Goal: Information Seeking & Learning: Learn about a topic

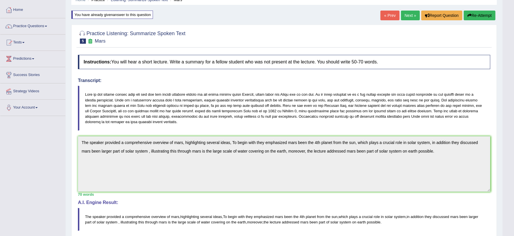
scroll to position [19, 0]
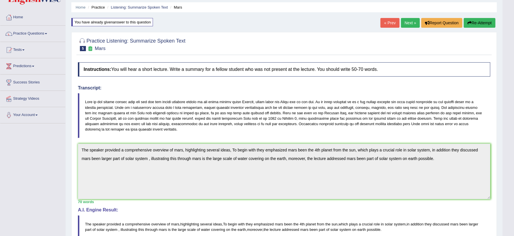
click at [403, 22] on link "Next »" at bounding box center [410, 23] width 19 height 10
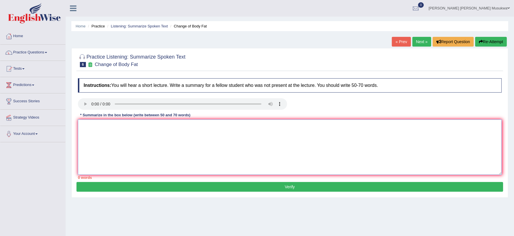
click at [86, 127] on textarea at bounding box center [290, 146] width 424 height 55
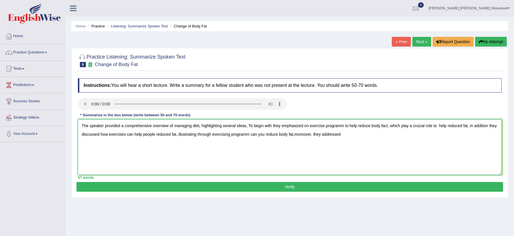
click at [296, 135] on textarea "The speaker provided a comprehensive overview of managing diet, highlighting se…" at bounding box center [290, 146] width 424 height 55
click at [346, 136] on textarea "The speaker provided a comprehensive overview of managing diet, highlighting se…" at bounding box center [290, 146] width 424 height 55
type textarea "The speaker provided a comprehensive overview of managing diet, highlighting se…"
click at [276, 184] on button "Verify" at bounding box center [289, 187] width 426 height 10
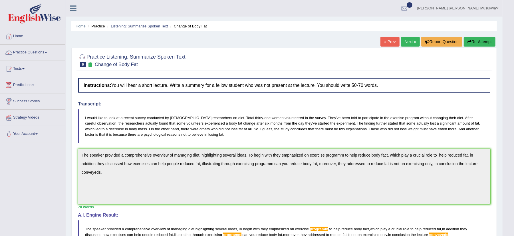
click at [476, 40] on button "Re-Attempt" at bounding box center [479, 42] width 32 height 10
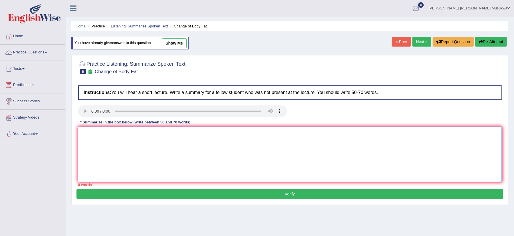
click at [134, 138] on textarea at bounding box center [290, 153] width 424 height 55
paste textarea "The speaker provided a comprehensive overview of managing diet, highlighting se…"
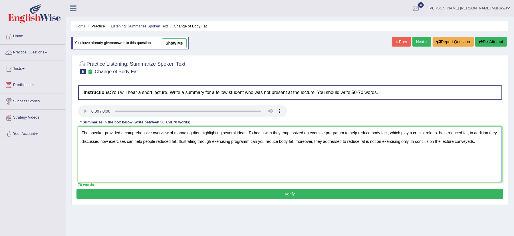
click at [249, 141] on textarea "The speaker provided a comprehensive overview of managing diet, highlighting se…" at bounding box center [290, 153] width 424 height 55
click at [345, 136] on textarea "The speaker provided a comprehensive overview of managing diet, highlighting se…" at bounding box center [290, 153] width 424 height 55
click at [470, 140] on textarea "The speaker provided a comprehensive overview of managing diet, highlighting se…" at bounding box center [290, 153] width 424 height 55
type textarea "The speaker provided a comprehensive overview of managing diet, highlighting se…"
click at [288, 195] on button "Verify" at bounding box center [289, 194] width 426 height 10
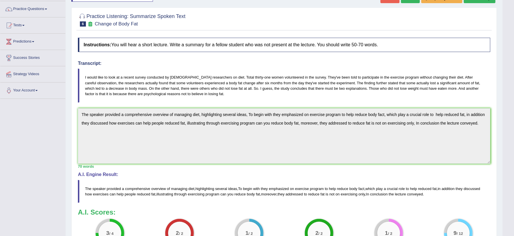
scroll to position [33, 0]
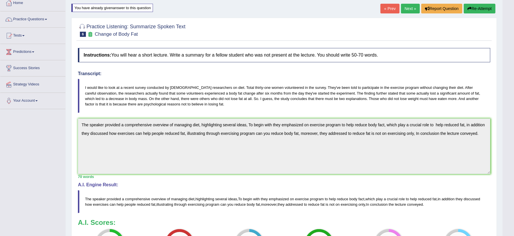
click at [408, 9] on link "Next »" at bounding box center [410, 9] width 19 height 10
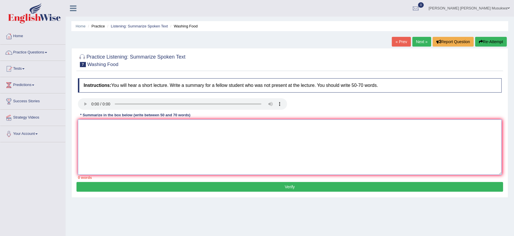
click at [98, 126] on textarea at bounding box center [290, 146] width 424 height 55
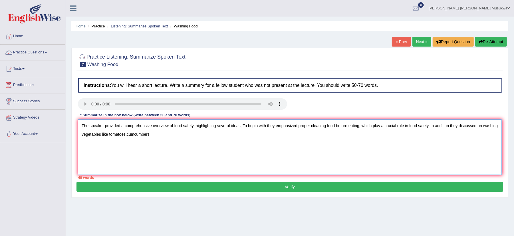
click at [149, 143] on textarea "The speaker provided a comprehensive overview of food safety, highlighting seve…" at bounding box center [290, 146] width 424 height 55
click at [163, 136] on textarea "The speaker provided a comprehensive overview of food safety, highlighting seve…" at bounding box center [290, 146] width 424 height 55
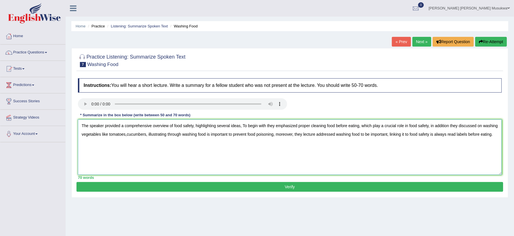
type textarea "The speaker provided a comprehensive overview of food safety, highlighting seve…"
click at [287, 184] on button "Verify" at bounding box center [289, 187] width 426 height 10
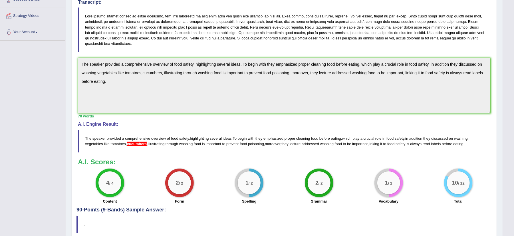
scroll to position [122, 0]
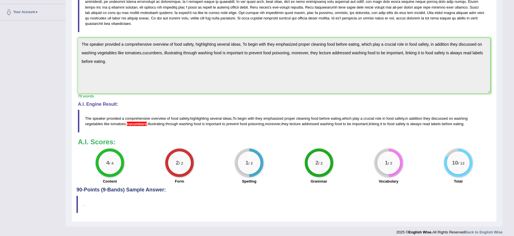
drag, startPoint x: 485, startPoint y: 148, endPoint x: 440, endPoint y: 120, distance: 52.9
click at [440, 120] on div "Instructions: You will hear a short lecture. Write a summary for a fellow stude…" at bounding box center [283, 70] width 415 height 233
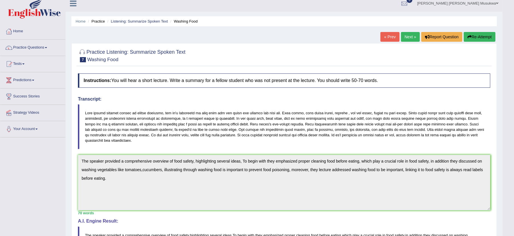
scroll to position [0, 0]
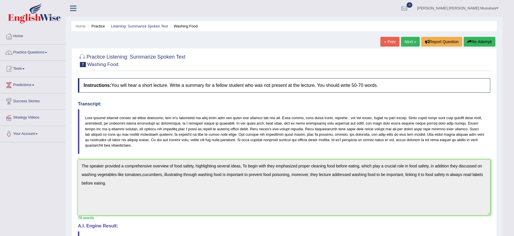
click at [480, 42] on button "Re-Attempt" at bounding box center [479, 42] width 32 height 10
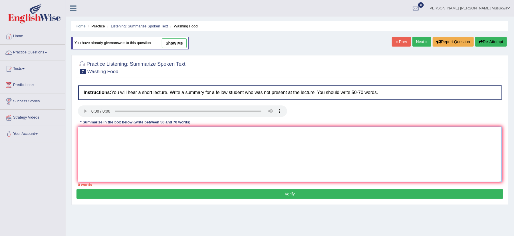
click at [171, 148] on textarea at bounding box center [290, 153] width 424 height 55
paste textarea "The speaker provided a comprehensive overview of food safety, highlighting seve…"
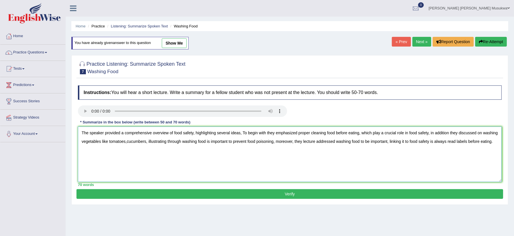
click at [162, 142] on textarea "The speaker provided a comprehensive overview of food safety, highlighting seve…" at bounding box center [290, 153] width 424 height 55
click at [143, 141] on textarea "The speaker provided a comprehensive overview of food safety, highlighting seve…" at bounding box center [290, 153] width 424 height 55
type textarea "The speaker provided a comprehensive overview of food safety, highlighting seve…"
click at [252, 194] on button "Verify" at bounding box center [289, 194] width 426 height 10
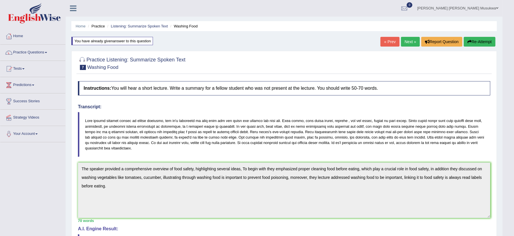
click at [404, 38] on link "Next »" at bounding box center [410, 42] width 19 height 10
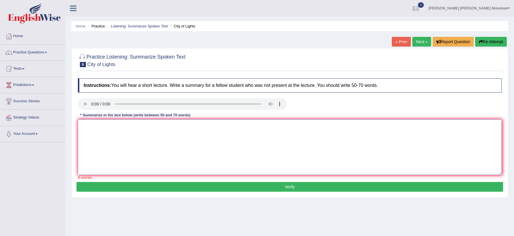
click at [91, 133] on textarea at bounding box center [290, 146] width 424 height 55
click at [157, 124] on textarea "The speaker provided a comprehensive" at bounding box center [290, 146] width 424 height 55
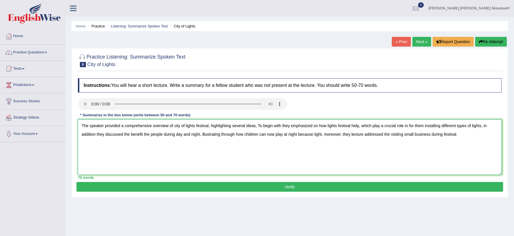
click at [424, 127] on textarea "The speaker provided a comprehensive overview of city of lights festival, highl…" at bounding box center [290, 146] width 424 height 55
type textarea "The speaker provided a comprehensive overview of city of lights festival, highl…"
click at [299, 188] on button "Verify" at bounding box center [289, 187] width 426 height 10
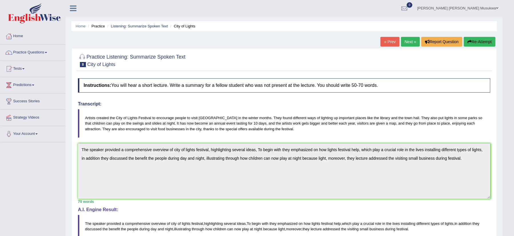
click at [406, 44] on link "Next »" at bounding box center [410, 42] width 19 height 10
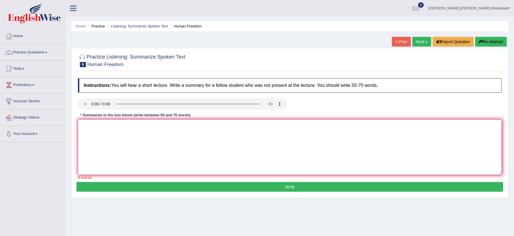
click at [92, 130] on textarea at bounding box center [290, 146] width 424 height 55
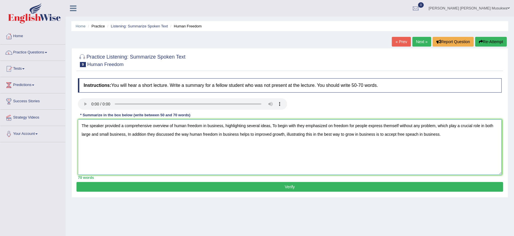
type textarea "The speaker provided a comprehensive overview of human freedom in business, hig…"
click at [207, 190] on button "Verify" at bounding box center [289, 187] width 426 height 10
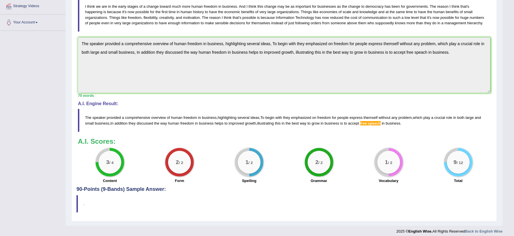
scroll to position [117, 0]
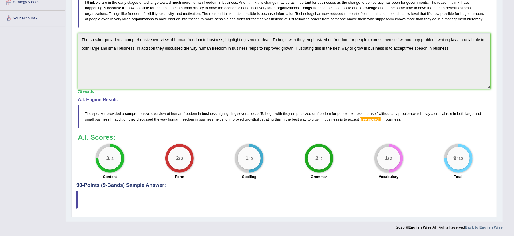
click at [506, 60] on body "Toggle navigation Home Practice Questions Speaking Practice Read Aloud Repeat S…" at bounding box center [257, 3] width 514 height 236
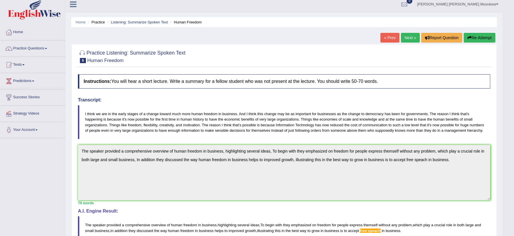
scroll to position [0, 0]
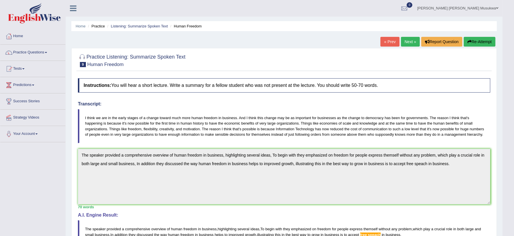
click at [472, 41] on button "Re-Attempt" at bounding box center [479, 42] width 32 height 10
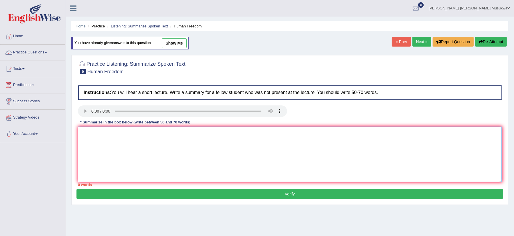
click at [120, 150] on textarea at bounding box center [290, 153] width 424 height 55
paste textarea "The speaker provided a comprehensive overview of human freedom in business, hig…"
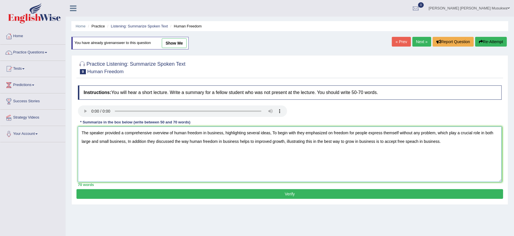
click at [418, 143] on textarea "The speaker provided a comprehensive overview of human freedom in business, hig…" at bounding box center [290, 153] width 424 height 55
type textarea "The speaker provided a comprehensive overview of human freedom in business, hig…"
click at [300, 195] on button "Verify" at bounding box center [289, 194] width 426 height 10
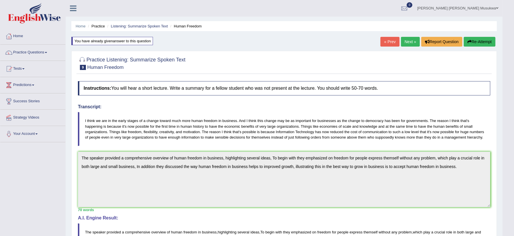
click at [410, 42] on link "Next »" at bounding box center [410, 42] width 19 height 10
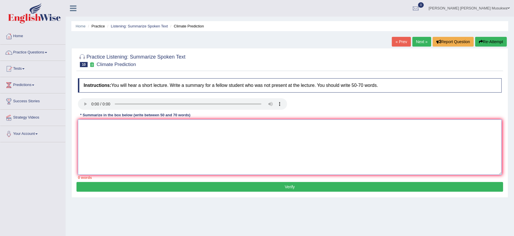
click at [80, 128] on textarea at bounding box center [290, 146] width 424 height 55
drag, startPoint x: 80, startPoint y: 128, endPoint x: 30, endPoint y: 92, distance: 62.4
click at [30, 92] on div "Toggle navigation Home Practice Questions Speaking Practice Read Aloud Repeat S…" at bounding box center [257, 148] width 514 height 297
click at [394, 127] on textarea "The speaker provided a comprehensive overview of climate prediction, highlighti…" at bounding box center [290, 146] width 424 height 55
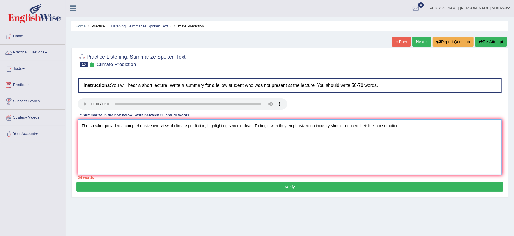
click at [399, 126] on textarea "The speaker provided a comprehensive overview of climate prediction, highlighti…" at bounding box center [290, 146] width 424 height 55
click at [143, 135] on textarea "The speaker provided a comprehensive overview of climate prediction, highlighti…" at bounding box center [290, 146] width 424 height 55
click at [176, 134] on textarea "The speaker provided a comprehensive overview of climate prediction, highlighti…" at bounding box center [290, 146] width 424 height 55
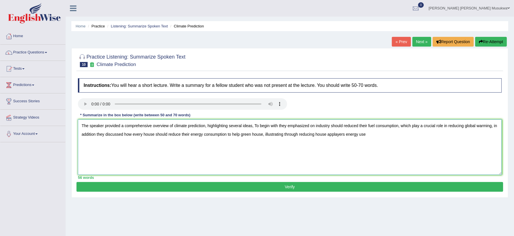
click at [327, 136] on textarea "The speaker provided a comprehensive overview of climate prediction, highlighti…" at bounding box center [290, 146] width 424 height 55
click at [326, 136] on textarea "The speaker provided a comprehensive overview of climate prediction, highlighti…" at bounding box center [290, 146] width 424 height 55
click at [351, 137] on textarea "The speaker provided a comprehensive overview of climate prediction, highlighti…" at bounding box center [290, 146] width 424 height 55
click at [354, 134] on textarea "The speaker provided a comprehensive overview of climate prediction, highlighti…" at bounding box center [290, 146] width 424 height 55
click at [374, 137] on textarea "The speaker provided a comprehensive overview of climate prediction, highlighti…" at bounding box center [290, 146] width 424 height 55
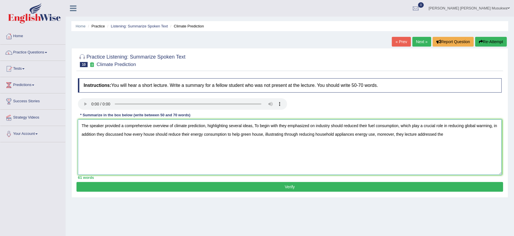
click at [444, 133] on textarea "The speaker provided a comprehensive overview of climate prediction, highlighti…" at bounding box center [290, 146] width 424 height 55
type textarea "The speaker provided a comprehensive overview of climate prediction, highlighti…"
click at [347, 180] on div "70 words" at bounding box center [290, 177] width 424 height 5
click at [338, 187] on button "Verify" at bounding box center [289, 187] width 426 height 10
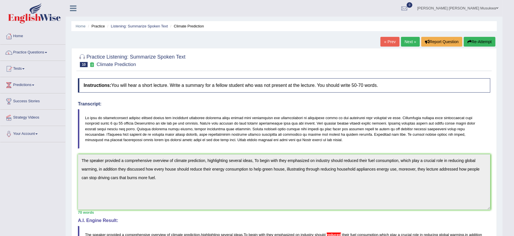
click at [476, 41] on button "Re-Attempt" at bounding box center [479, 42] width 32 height 10
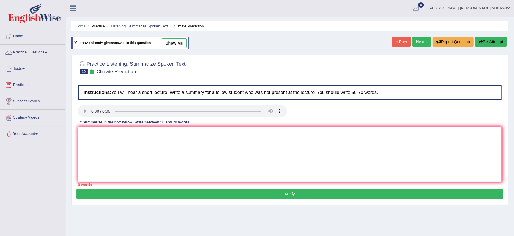
click at [178, 150] on textarea at bounding box center [290, 153] width 424 height 55
paste textarea "The speaker provided a comprehensive overview of climate prediction, highlighti…"
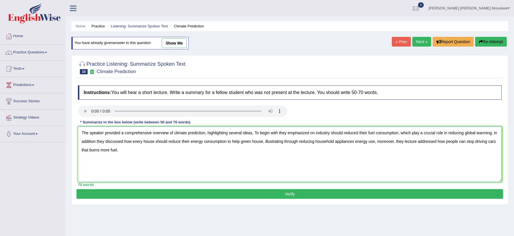
click at [357, 134] on textarea "The speaker provided a comprehensive overview of climate prediction, highlighti…" at bounding box center [290, 153] width 424 height 55
click at [354, 142] on textarea "The speaker provided a comprehensive overview of climate prediction, highlighti…" at bounding box center [290, 153] width 424 height 55
type textarea "The speaker provided a comprehensive overview of climate prediction, highlighti…"
click at [292, 193] on button "Verify" at bounding box center [289, 194] width 426 height 10
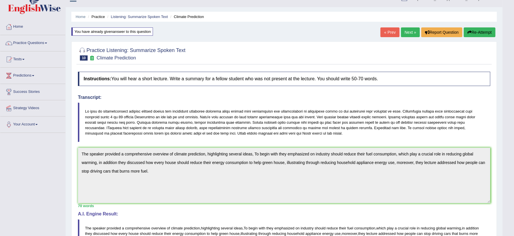
scroll to position [9, 0]
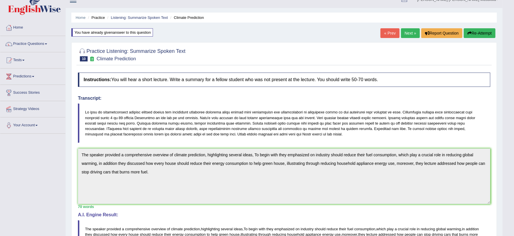
click at [411, 33] on link "Next »" at bounding box center [410, 33] width 19 height 10
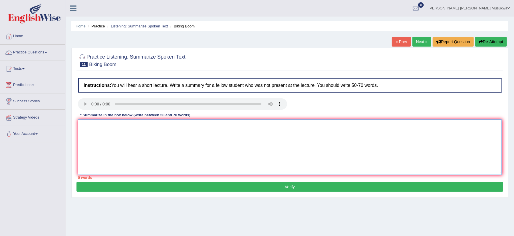
click at [85, 121] on textarea at bounding box center [290, 146] width 424 height 55
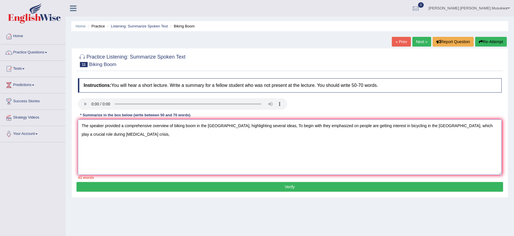
type textarea "The speaker provided a comprehensive overview of biking boom in the united stat…"
click at [114, 135] on textarea "The speaker provided a comprehensive overview of biking boom in the united stat…" at bounding box center [290, 146] width 424 height 55
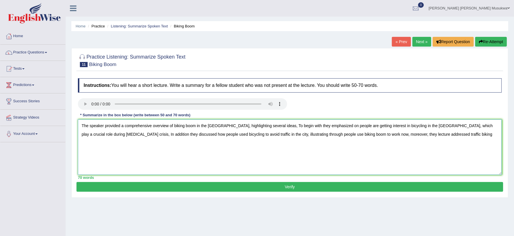
type textarea "The speaker provided a comprehensive overview of biking boom in the [GEOGRAPHIC…"
click at [290, 186] on button "Verify" at bounding box center [289, 187] width 426 height 10
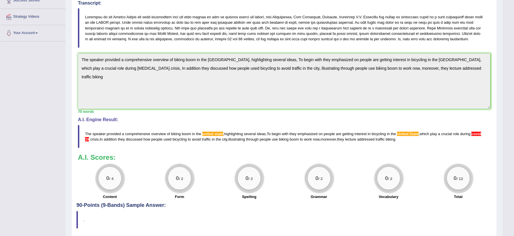
scroll to position [106, 0]
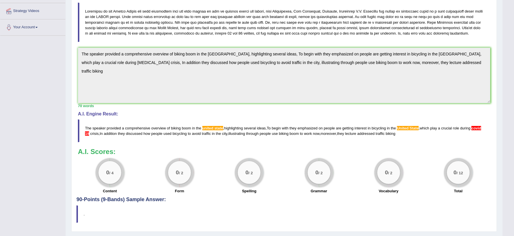
click at [492, 65] on div "Practice Listening: Summarize Spoken Text 11 Biking Boom Instructions: You will…" at bounding box center [283, 87] width 425 height 290
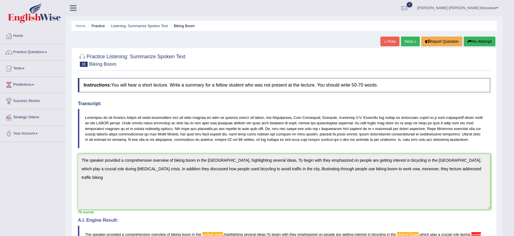
scroll to position [0, 0]
click at [478, 38] on button "Re-Attempt" at bounding box center [479, 42] width 32 height 10
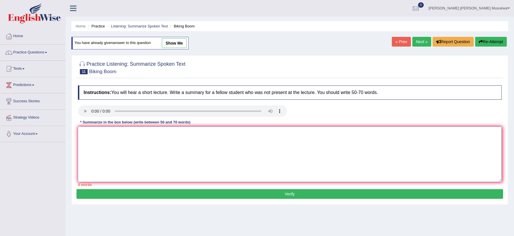
click at [111, 149] on textarea at bounding box center [290, 153] width 424 height 55
paste textarea "The speaker provided a comprehensive overview of biking boom in the [GEOGRAPHIC…"
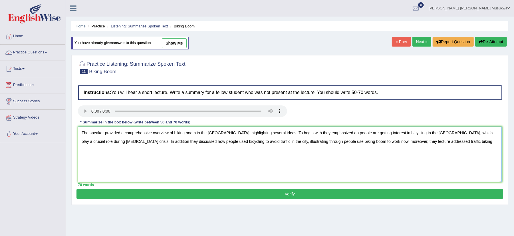
click at [229, 133] on textarea "The speaker provided a comprehensive overview of biking boom in the [GEOGRAPHIC…" at bounding box center [290, 153] width 424 height 55
click at [206, 133] on textarea "The speaker provided a comprehensive overview of biking boom in the [GEOGRAPHIC…" at bounding box center [290, 153] width 424 height 55
drag, startPoint x: 217, startPoint y: 135, endPoint x: 283, endPoint y: 137, distance: 66.2
click at [283, 137] on textarea "The speaker provided a comprehensive overview of biking boom in the [GEOGRAPHIC…" at bounding box center [290, 153] width 424 height 55
click at [252, 159] on textarea "The speaker provided a comprehensive overview of biking boom in the [GEOGRAPHIC…" at bounding box center [290, 153] width 424 height 55
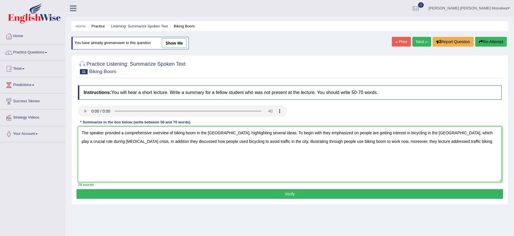
click at [96, 142] on textarea "The speaker provided a comprehensive overview of biking boom in the [GEOGRAPHIC…" at bounding box center [290, 153] width 424 height 55
click at [94, 143] on textarea "The speaker provided a comprehensive overview of biking boom in the [GEOGRAPHIC…" at bounding box center [290, 153] width 424 height 55
drag, startPoint x: 446, startPoint y: 133, endPoint x: 426, endPoint y: 128, distance: 20.9
click at [426, 128] on textarea "The speaker provided a comprehensive overview of biking boom in the [GEOGRAPHIC…" at bounding box center [290, 153] width 424 height 55
click at [457, 135] on textarea "The speaker provided a comprehensive overview of biking boom in the [GEOGRAPHIC…" at bounding box center [290, 153] width 424 height 55
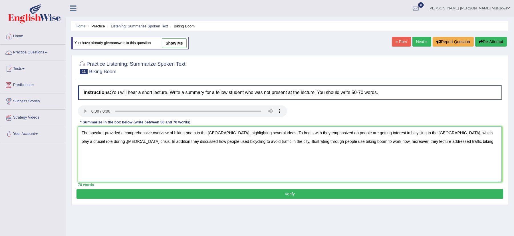
click at [426, 134] on textarea "The speaker provided a comprehensive overview of biking boom in the [GEOGRAPHIC…" at bounding box center [290, 153] width 424 height 55
click at [456, 144] on textarea "The speaker provided a comprehensive overview of biking boom in the [GEOGRAPHIC…" at bounding box center [290, 153] width 424 height 55
click at [459, 143] on textarea "The speaker provided a comprehensive overview of biking boom in the [GEOGRAPHIC…" at bounding box center [290, 153] width 424 height 55
type textarea "The speaker provided a comprehensive overview of biking boom in the [GEOGRAPHIC…"
click at [286, 193] on button "Verify" at bounding box center [289, 194] width 426 height 10
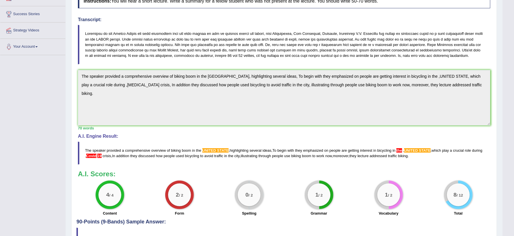
scroll to position [76, 0]
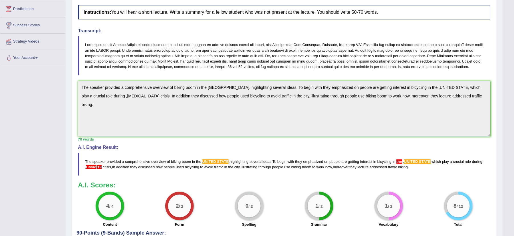
click at [493, 100] on div "Practice Listening: Summarize Spoken Text 11 Biking Boom Instructions: You will…" at bounding box center [283, 120] width 425 height 290
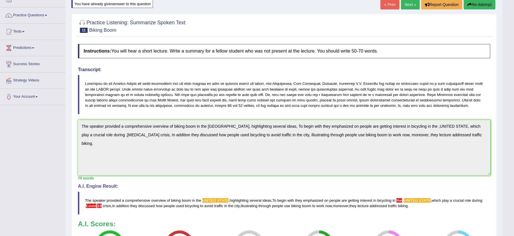
scroll to position [30, 0]
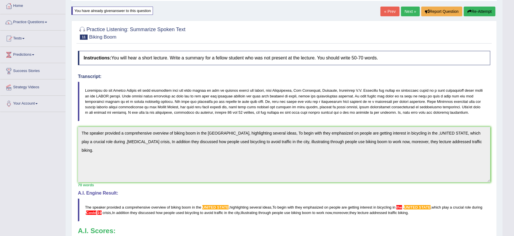
click at [480, 10] on button "Re-Attempt" at bounding box center [479, 12] width 32 height 10
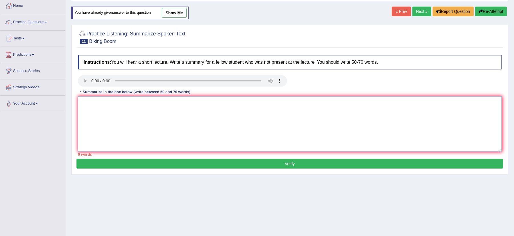
click at [151, 113] on textarea at bounding box center [290, 123] width 424 height 55
paste textarea "The speaker provided a comprehensive overview of biking boom in the [GEOGRAPHIC…"
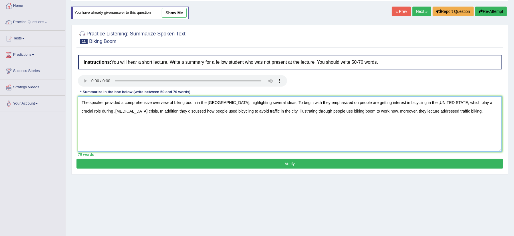
drag, startPoint x: 236, startPoint y: 102, endPoint x: 209, endPoint y: 103, distance: 26.8
click at [209, 103] on textarea "The speaker provided a comprehensive overview of biking boom in the [GEOGRAPHIC…" at bounding box center [290, 123] width 424 height 55
drag, startPoint x: 440, startPoint y: 102, endPoint x: 411, endPoint y: 103, distance: 29.4
click at [411, 103] on textarea "The speaker provided a comprehensive overview of biking boom in the [GEOGRAPHIC…" at bounding box center [290, 123] width 424 height 55
click at [207, 104] on textarea "The speaker provided a comprehensive overview of biking boom in the [GEOGRAPHIC…" at bounding box center [290, 123] width 424 height 55
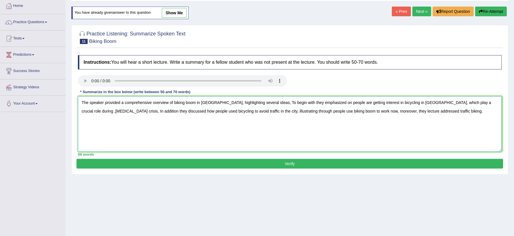
click at [472, 106] on textarea "The speaker provided a comprehensive overview of biking boom in [GEOGRAPHIC_DAT…" at bounding box center [290, 123] width 424 height 55
drag, startPoint x: 487, startPoint y: 104, endPoint x: 471, endPoint y: 103, distance: 16.9
click at [471, 103] on textarea "The speaker provided a comprehensive overview of biking boom in America, highli…" at bounding box center [290, 123] width 424 height 55
click at [483, 103] on textarea "The speaker provided a comprehensive overview of biking boom in America, highli…" at bounding box center [290, 123] width 424 height 55
click at [404, 112] on textarea "The speaker provided a comprehensive overview of biking boom in America, highli…" at bounding box center [290, 123] width 424 height 55
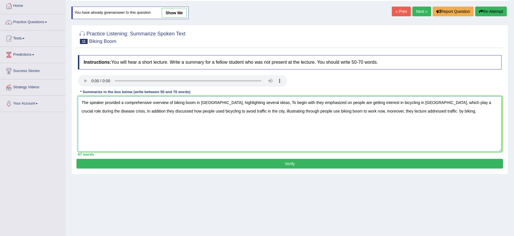
click at [404, 112] on textarea "The speaker provided a comprehensive overview of biking boom in America, highli…" at bounding box center [290, 123] width 424 height 55
click at [405, 112] on textarea "The speaker provided a comprehensive overview of biking boom in America, highli…" at bounding box center [290, 123] width 424 height 55
click at [424, 111] on textarea "The speaker provided a comprehensive overview of biking boom in America, highli…" at bounding box center [290, 123] width 424 height 55
click at [448, 112] on textarea "The speaker provided a comprehensive overview of biking boom in America, highli…" at bounding box center [290, 123] width 424 height 55
type textarea "The speaker provided a comprehensive overview of biking boom in America, highli…"
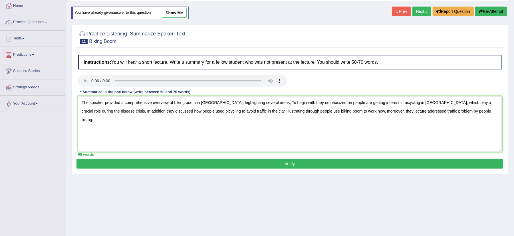
click at [320, 164] on button "Verify" at bounding box center [289, 164] width 426 height 10
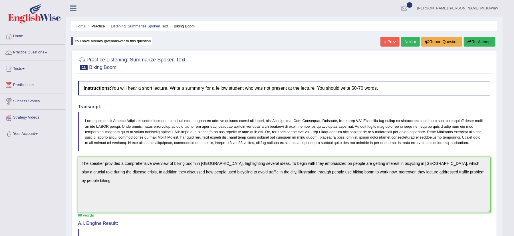
click at [412, 40] on link "Next »" at bounding box center [410, 42] width 19 height 10
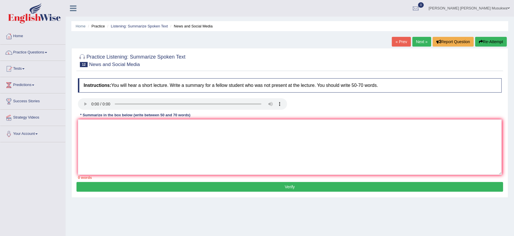
click at [82, 108] on div "Instructions: You will hear a short lecture. Write a summary for a fellow stude…" at bounding box center [289, 128] width 426 height 106
click at [90, 127] on textarea at bounding box center [290, 146] width 424 height 55
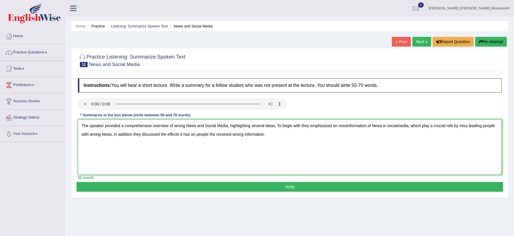
click at [210, 134] on textarea "The speaker provided a comprehensive overview of wrong News and Social Media, h…" at bounding box center [290, 146] width 424 height 55
click at [226, 135] on textarea "The speaker provided a comprehensive overview of wrong News and Social Media, h…" at bounding box center [290, 146] width 424 height 55
click at [276, 135] on textarea "The speaker provided a comprehensive overview of wrong News and Social Media, h…" at bounding box center [290, 146] width 424 height 55
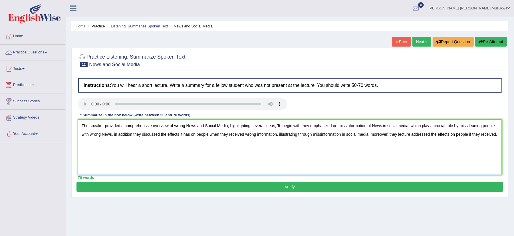
click at [320, 136] on textarea "The speaker provided a comprehensive overview of wrong News and Social Media, h…" at bounding box center [290, 146] width 424 height 55
click at [345, 126] on textarea "The speaker provided a comprehensive overview of wrong News and Social Media, h…" at bounding box center [290, 146] width 424 height 55
type textarea "The speaker provided a comprehensive overview of wrong News and Social Media, h…"
click at [288, 189] on button "Verify" at bounding box center [289, 187] width 426 height 10
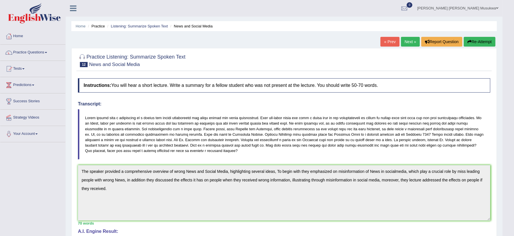
click at [485, 38] on button "Re-Attempt" at bounding box center [479, 42] width 32 height 10
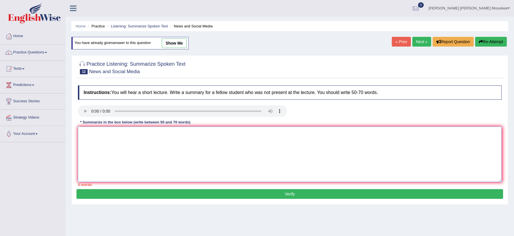
click at [167, 154] on textarea at bounding box center [290, 153] width 424 height 55
paste textarea "The speaker provided a comprehensive overview of wrong News and Social Media, h…"
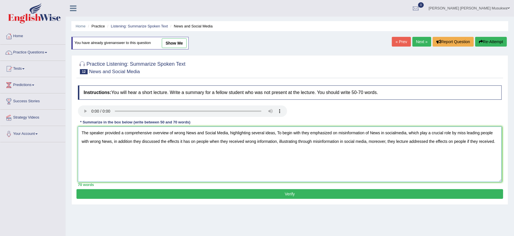
click at [395, 134] on textarea "The speaker provided a comprehensive overview of wrong News and Social Media, h…" at bounding box center [290, 153] width 424 height 55
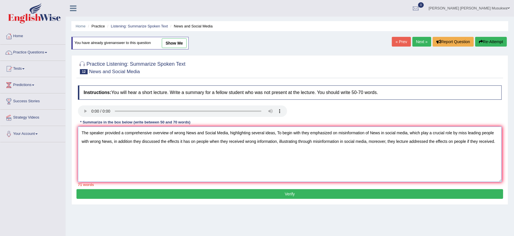
click at [469, 143] on textarea "The speaker provided a comprehensive overview of wrong News and Social Media, h…" at bounding box center [290, 153] width 424 height 55
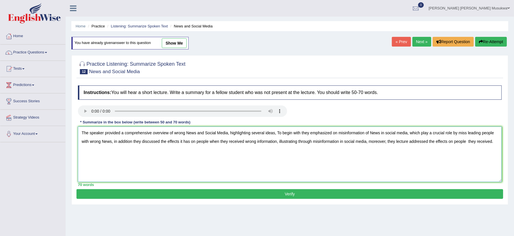
click at [467, 141] on textarea "The speaker provided a comprehensive overview of wrong News and Social Media, h…" at bounding box center [290, 153] width 424 height 55
click at [473, 146] on textarea "The speaker provided a comprehensive overview of wrong News and Social Media, h…" at bounding box center [290, 153] width 424 height 55
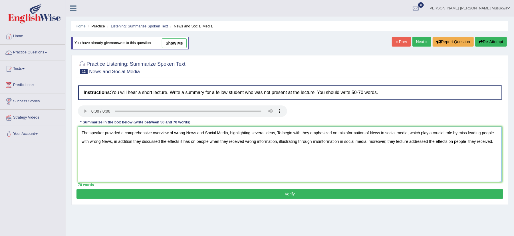
click at [468, 142] on textarea "The speaker provided a comprehensive overview of wrong News and Social Media, h…" at bounding box center [290, 153] width 424 height 55
type textarea "The speaker provided a comprehensive overview of wrong News and Social Media, h…"
click at [291, 194] on button "Verify" at bounding box center [289, 194] width 426 height 10
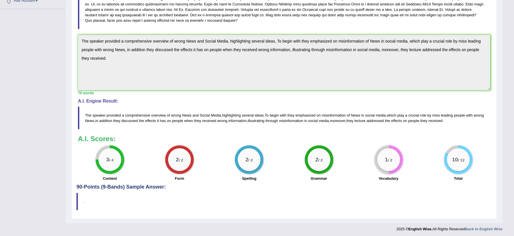
scroll to position [136, 0]
